Goal: Information Seeking & Learning: Learn about a topic

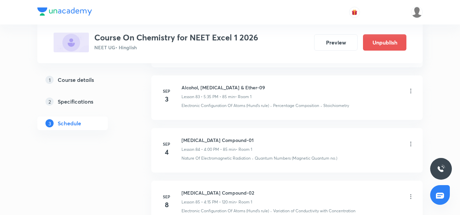
scroll to position [4866, 0]
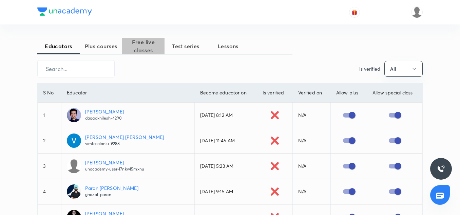
click at [138, 46] on span "Free live classes" at bounding box center [143, 46] width 42 height 16
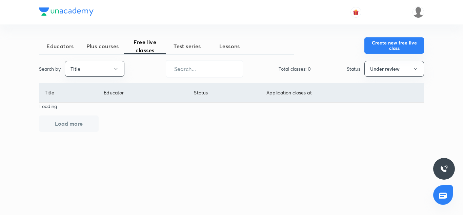
click at [403, 43] on button "Create new free live class" at bounding box center [394, 45] width 60 height 16
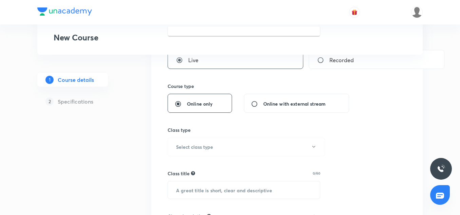
scroll to position [136, 0]
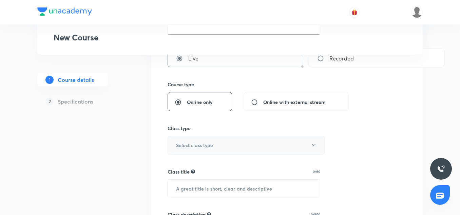
type input "Human Health and Disease-II"
click at [200, 149] on button "Select class type" at bounding box center [245, 145] width 157 height 19
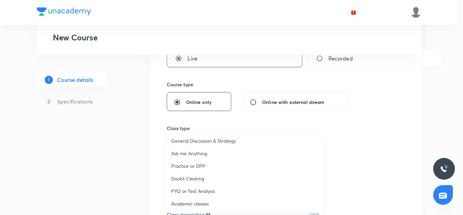
click at [188, 202] on span "Academic classes" at bounding box center [245, 203] width 148 height 7
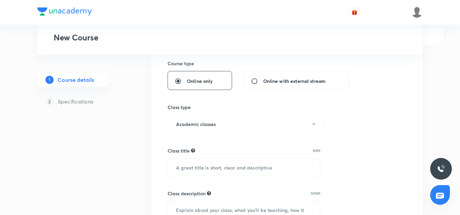
scroll to position [159, 0]
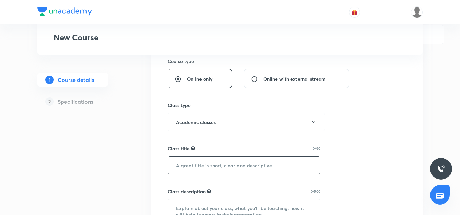
click at [204, 165] on input "text" at bounding box center [244, 164] width 152 height 17
click at [194, 170] on input "text" at bounding box center [244, 164] width 152 height 17
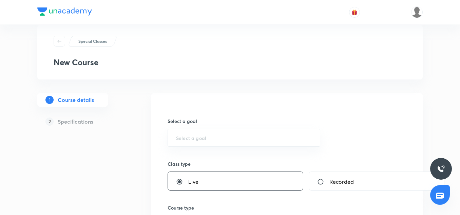
scroll to position [13, 0]
click at [194, 141] on div "​" at bounding box center [243, 138] width 153 height 18
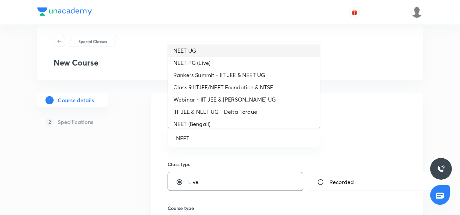
click at [197, 52] on li "NEET UG" at bounding box center [244, 50] width 152 height 12
type input "NEET UG"
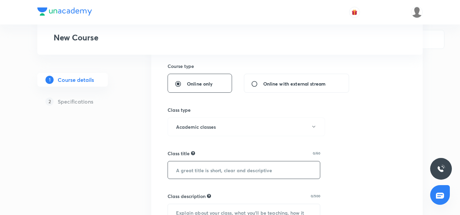
click at [201, 170] on input "text" at bounding box center [244, 169] width 152 height 17
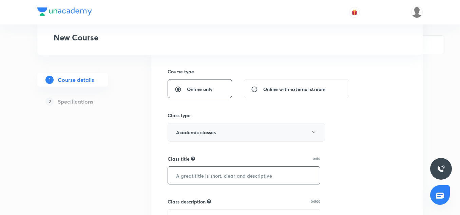
scroll to position [150, 0]
click at [205, 172] on input "text" at bounding box center [244, 173] width 152 height 17
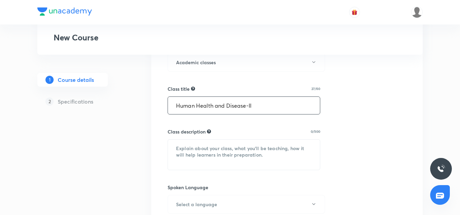
scroll to position [220, 0]
type input "Human Health and Disease-II"
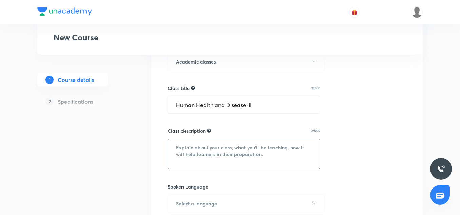
click at [216, 162] on textarea at bounding box center [244, 154] width 152 height 30
click at [205, 164] on textarea at bounding box center [244, 154] width 152 height 30
paste textarea "In this session, Arif Sir will provide in-depth knowledge of Biology. The cours…"
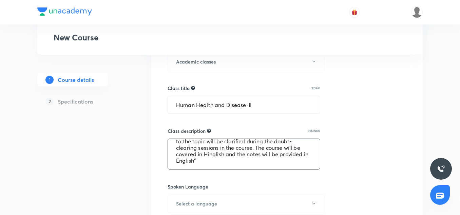
scroll to position [0, 0]
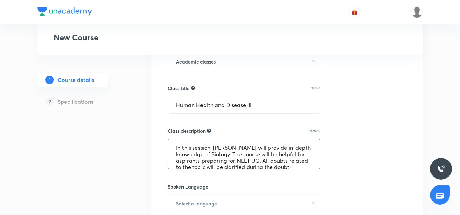
click at [173, 156] on textarea "In this session, [PERSON_NAME] will provide in-depth knowledge of Biology. The …" at bounding box center [244, 154] width 152 height 30
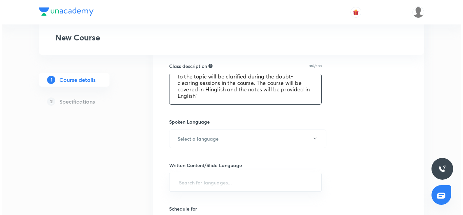
scroll to position [285, 0]
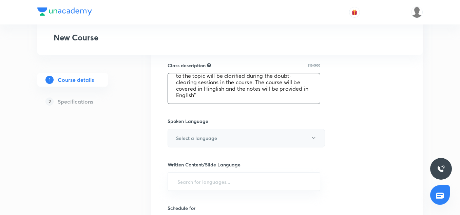
type textarea "In this session, [PERSON_NAME] will provide in-depth knowledge of Biology. The …"
click at [198, 146] on button "Select a language" at bounding box center [245, 137] width 157 height 19
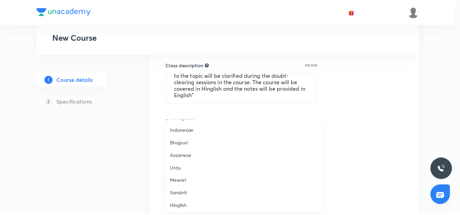
scroll to position [201, 0]
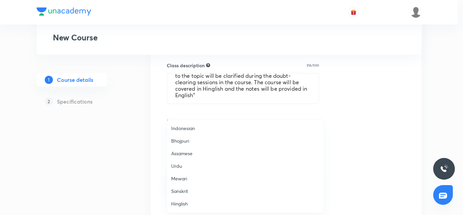
click at [183, 200] on span "Hinglish" at bounding box center [245, 203] width 148 height 7
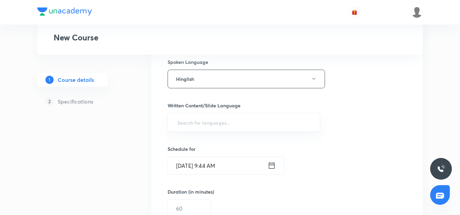
scroll to position [344, 0]
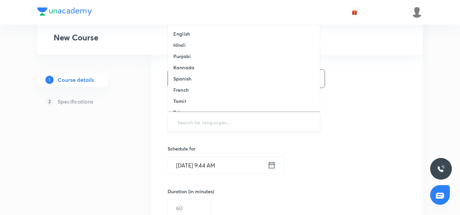
click at [189, 118] on input "text" at bounding box center [244, 122] width 136 height 13
click at [183, 37] on h6 "English" at bounding box center [181, 33] width 17 height 7
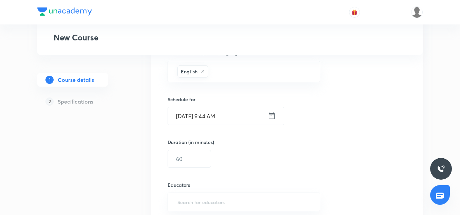
scroll to position [397, 0]
click at [186, 165] on input "text" at bounding box center [189, 157] width 43 height 17
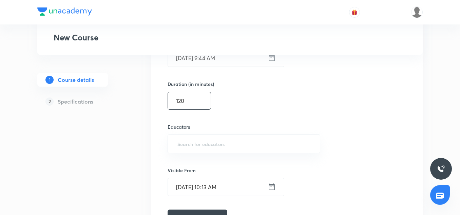
scroll to position [454, 0]
type input "120"
click at [185, 146] on input "text" at bounding box center [244, 143] width 136 height 13
click at [202, 143] on input "text" at bounding box center [244, 143] width 136 height 13
paste input "mdarifkhan7423-1037"
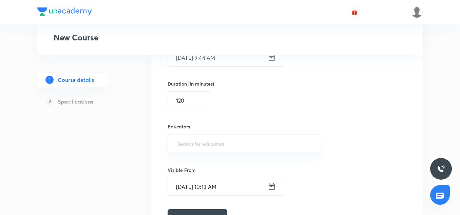
type input "mdarifkhan7423-1037"
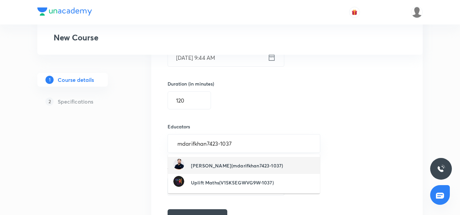
click at [223, 167] on h6 "Mohd Arif(mdarifkhan7423-1037)" at bounding box center [237, 165] width 92 height 7
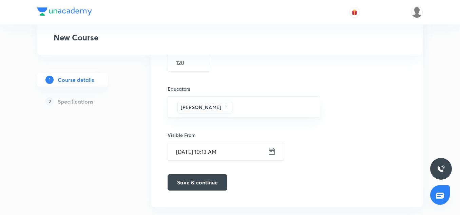
scroll to position [492, 0]
click at [215, 146] on input "Oct 5, 2025, 10:13 AM" at bounding box center [218, 150] width 100 height 17
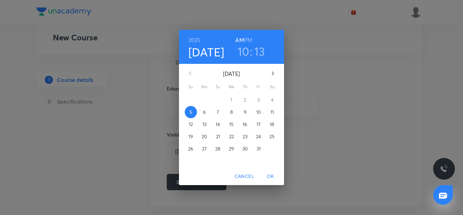
click at [256, 47] on h3 "13" at bounding box center [259, 51] width 11 height 14
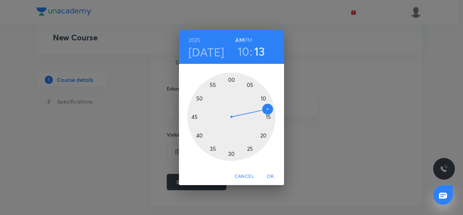
click at [229, 156] on div at bounding box center [231, 117] width 88 height 88
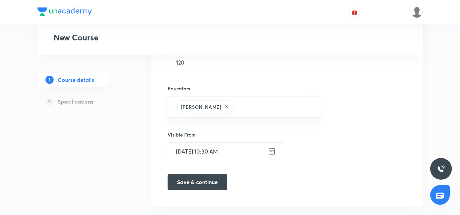
scroll to position [506, 0]
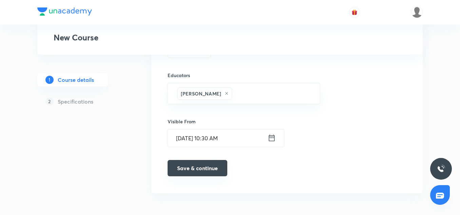
click at [216, 170] on button "Save & continue" at bounding box center [197, 168] width 60 height 16
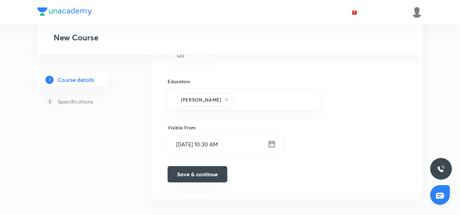
click at [189, 173] on button "Save & continue" at bounding box center [197, 174] width 60 height 16
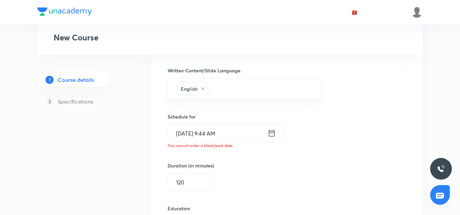
scroll to position [380, 0]
click at [209, 132] on input "Oct 5, 2025, 9:44 AM" at bounding box center [218, 132] width 100 height 17
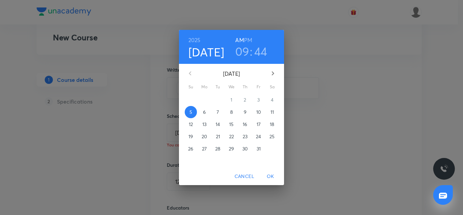
click at [243, 50] on h3 "09" at bounding box center [242, 51] width 14 height 14
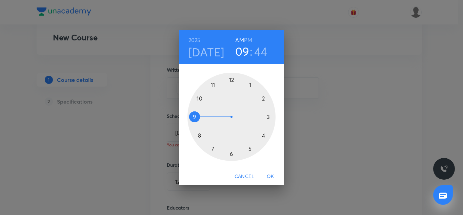
click at [200, 100] on div at bounding box center [231, 117] width 88 height 88
click at [231, 153] on div at bounding box center [231, 117] width 88 height 88
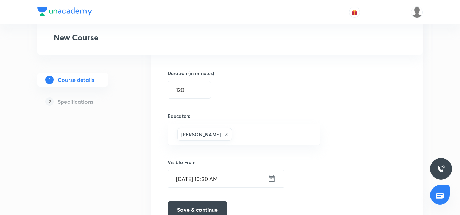
scroll to position [512, 0]
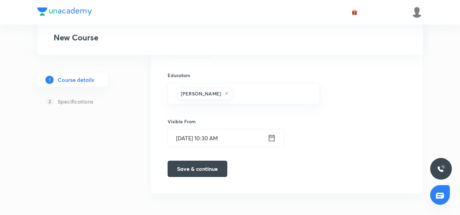
click at [200, 173] on button "Save & continue" at bounding box center [197, 168] width 60 height 16
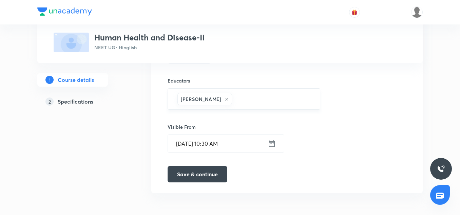
scroll to position [26, 0]
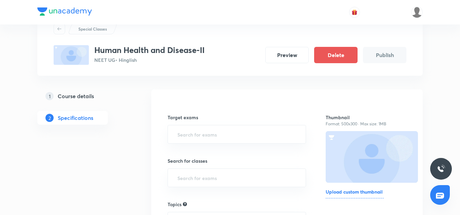
scroll to position [31, 0]
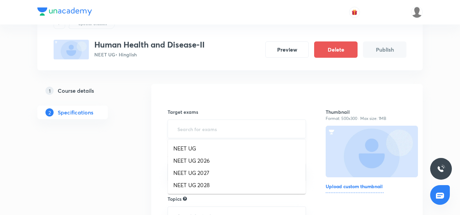
click at [178, 128] on input "text" at bounding box center [236, 128] width 121 height 13
click at [192, 158] on li "NEET UG 2026" at bounding box center [237, 160] width 138 height 12
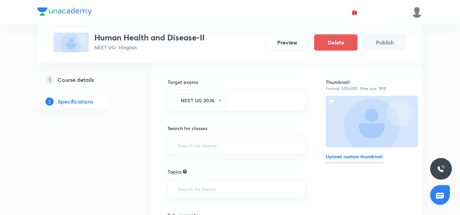
scroll to position [62, 0]
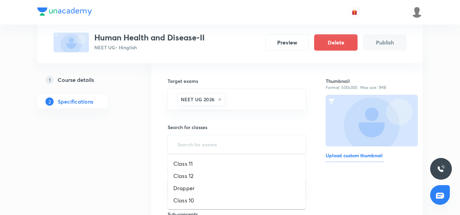
click at [193, 145] on input "text" at bounding box center [236, 144] width 121 height 13
click at [182, 179] on li "Class 12" at bounding box center [237, 175] width 138 height 12
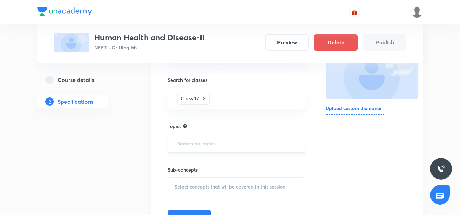
scroll to position [109, 0]
click at [206, 141] on input "text" at bounding box center [236, 142] width 121 height 13
type input "u"
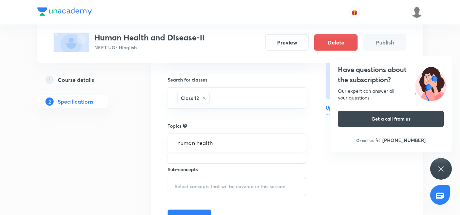
type input "human health"
click at [439, 164] on icon at bounding box center [441, 168] width 8 height 8
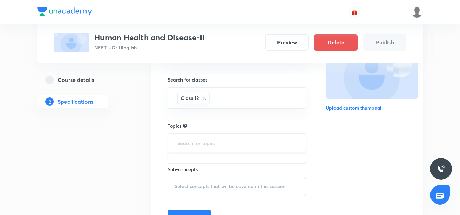
click at [196, 141] on input "text" at bounding box center [236, 142] width 121 height 13
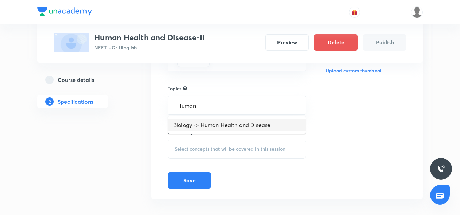
scroll to position [149, 0]
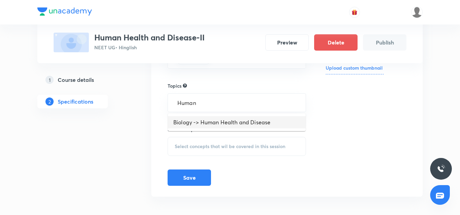
type input "Human"
click at [189, 139] on div "Select concepts that wil be covered in this session" at bounding box center [236, 146] width 138 height 19
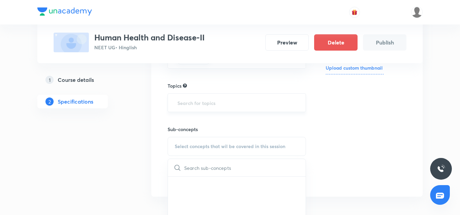
click at [194, 106] on input "text" at bounding box center [236, 102] width 121 height 13
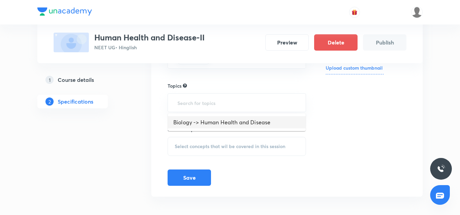
click at [197, 123] on li "Biology -> Human Health and Disease" at bounding box center [237, 122] width 138 height 12
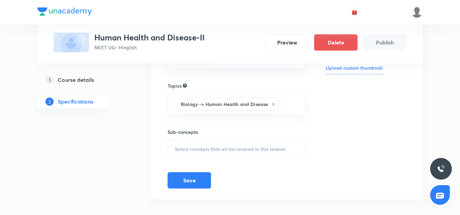
click at [206, 144] on div "Select concepts that wil be covered in this session" at bounding box center [236, 148] width 138 height 19
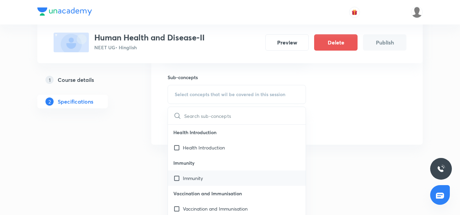
scroll to position [6, 0]
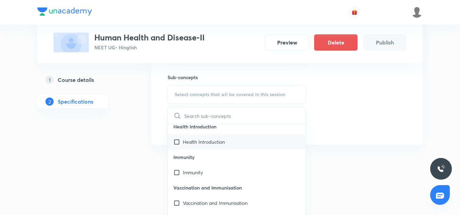
click at [208, 141] on p "Health Introduction" at bounding box center [204, 141] width 42 height 7
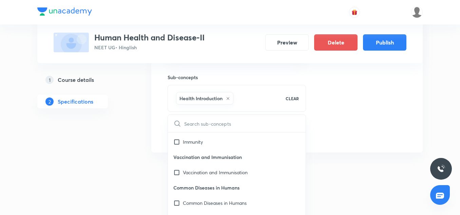
scroll to position [44, 0]
click at [201, 173] on p "Vaccination and Immunisation" at bounding box center [215, 171] width 65 height 7
checkbox input "true"
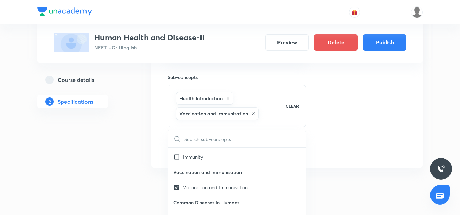
click at [377, 118] on div "Thumbnail Format: 500x300 · Max size: 1MB Upload custom thumbnail" at bounding box center [365, 39] width 81 height 235
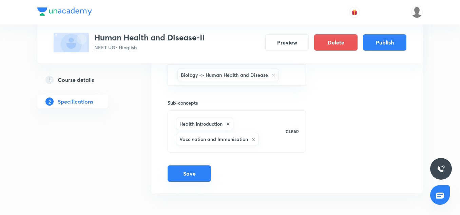
click at [188, 169] on button "Save" at bounding box center [188, 173] width 43 height 16
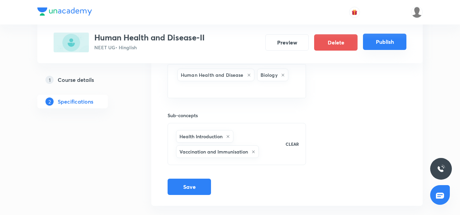
click at [383, 45] on button "Publish" at bounding box center [384, 42] width 43 height 16
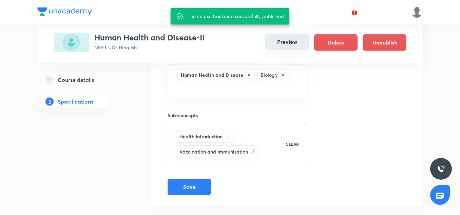
click at [299, 41] on button "Preview" at bounding box center [286, 42] width 43 height 16
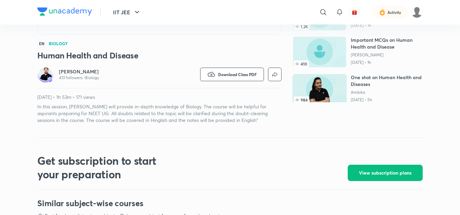
click at [131, 114] on p "In this session, [PERSON_NAME] will provide in-depth knowledge of Biology. The …" at bounding box center [159, 113] width 244 height 20
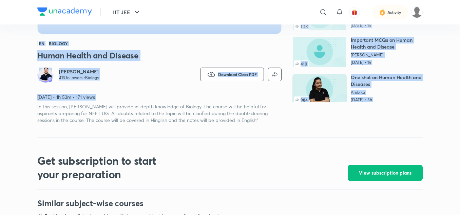
click at [131, 114] on p "In this session, [PERSON_NAME] will provide in-depth knowledge of Biology. The …" at bounding box center [159, 113] width 244 height 20
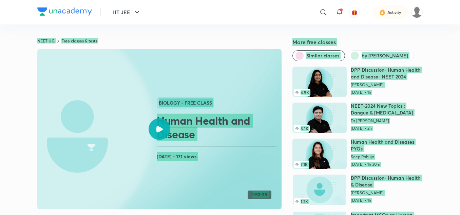
scroll to position [175, 0]
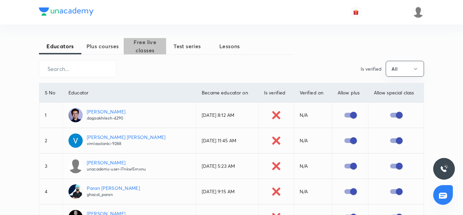
drag, startPoint x: 0, startPoint y: 0, endPoint x: 147, endPoint y: 53, distance: 156.2
click at [147, 53] on span "Free live classes" at bounding box center [145, 46] width 42 height 16
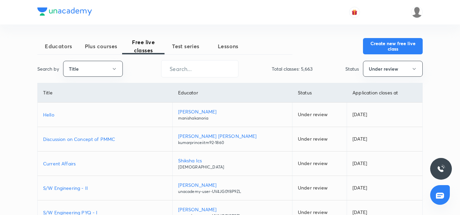
click at [97, 139] on p "Discussion on Concept of PMMC" at bounding box center [105, 138] width 124 height 7
click at [393, 67] on button "Under review" at bounding box center [393, 69] width 60 height 16
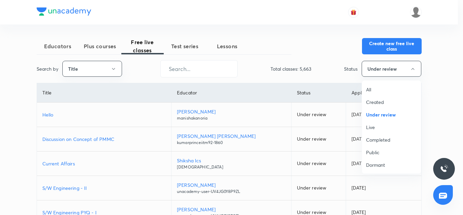
click at [378, 128] on span "Live" at bounding box center [391, 126] width 51 height 7
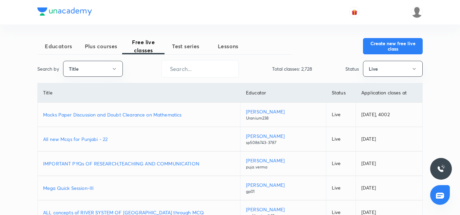
click at [212, 135] on td "All new Mcqs for Punjabi - 22" at bounding box center [139, 139] width 203 height 24
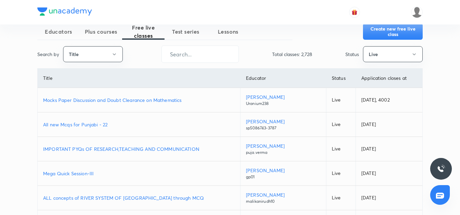
scroll to position [166, 0]
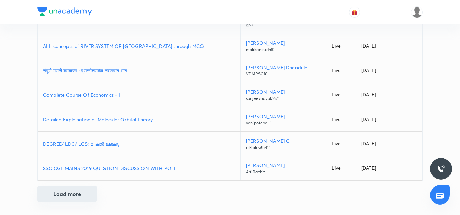
click at [69, 186] on button "Load more" at bounding box center [67, 193] width 60 height 16
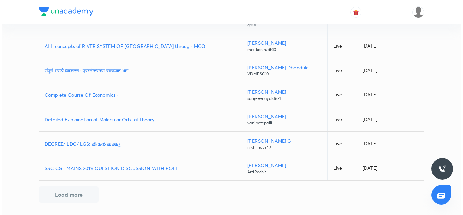
scroll to position [0, 0]
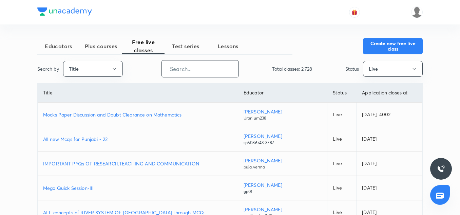
click at [192, 68] on input "text" at bounding box center [200, 68] width 77 height 17
click at [99, 71] on button "Title" at bounding box center [93, 69] width 60 height 16
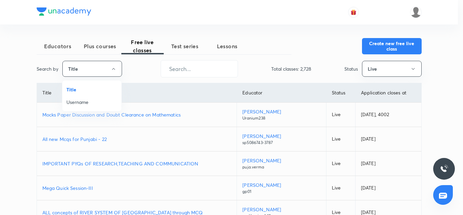
click at [89, 101] on span "Username" at bounding box center [91, 101] width 51 height 7
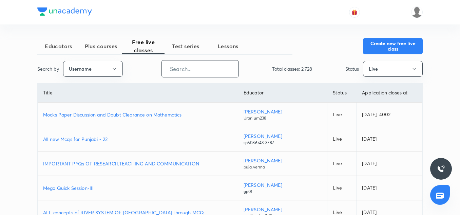
click at [177, 68] on input "text" at bounding box center [200, 68] width 77 height 17
paste input "mdarifkhan7423-1037"
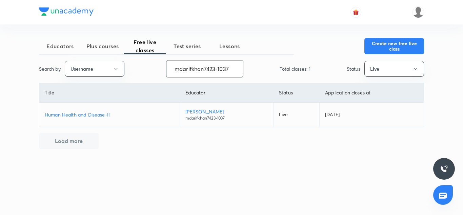
type input "mdarifkhan7423-1037"
click at [100, 117] on p "Human Health and Disease-II" at bounding box center [109, 114] width 129 height 7
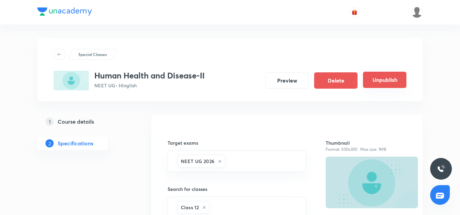
click at [374, 76] on button "Unpublish" at bounding box center [384, 80] width 43 height 16
